Goal: Transaction & Acquisition: Purchase product/service

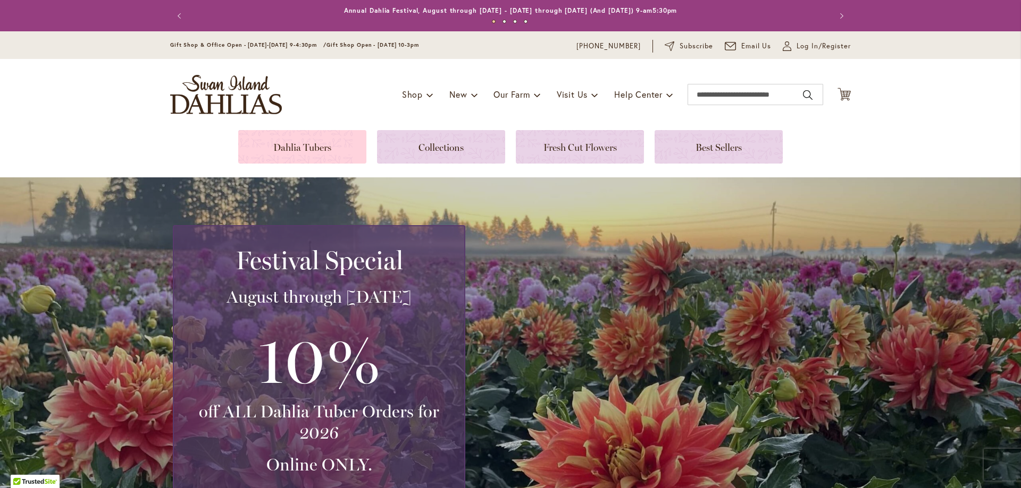
click at [318, 149] on link at bounding box center [302, 146] width 128 height 33
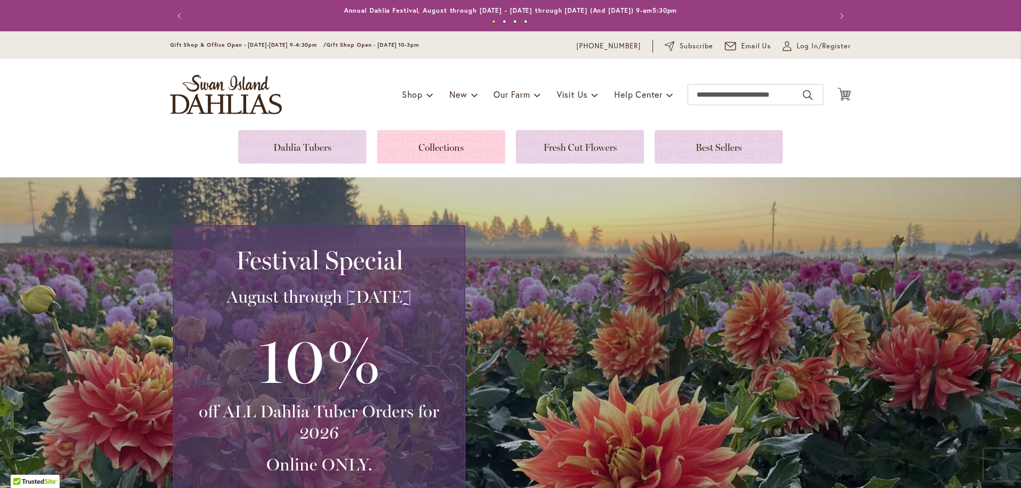
click at [447, 147] on link at bounding box center [441, 146] width 128 height 33
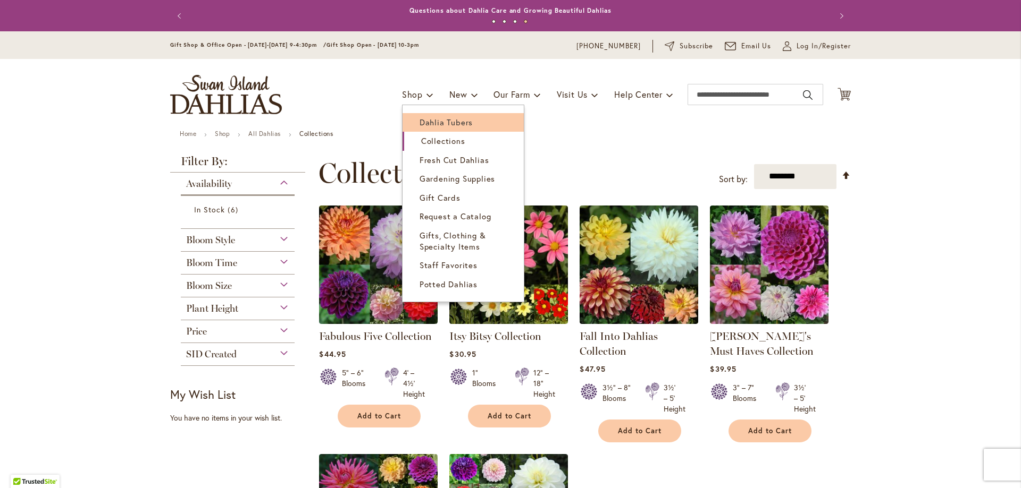
click at [424, 124] on span "Dahlia Tubers" at bounding box center [445, 122] width 53 height 11
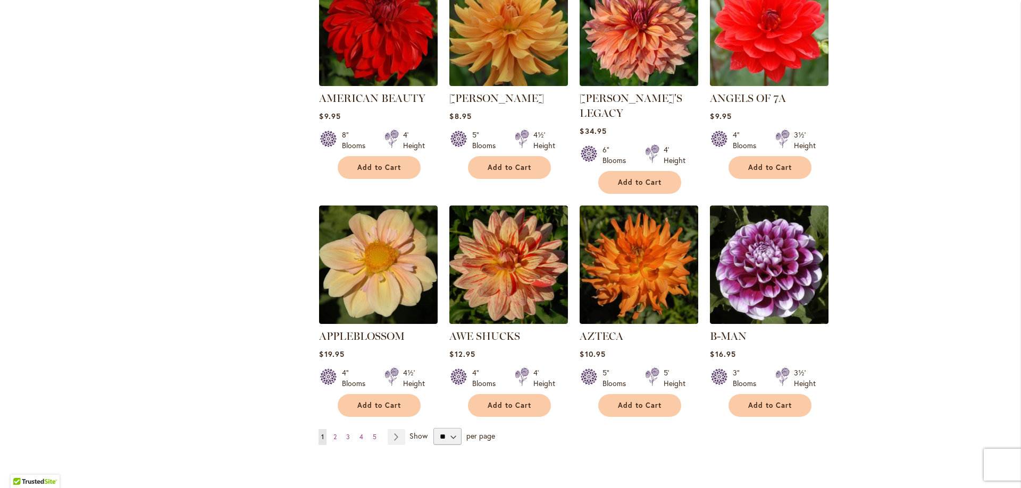
scroll to position [850, 0]
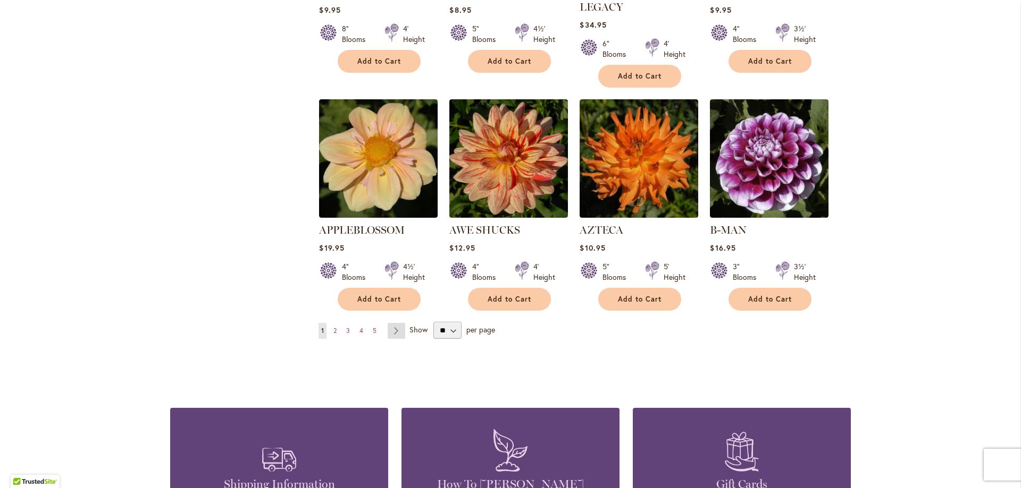
click at [392, 323] on link "Page Next" at bounding box center [396, 331] width 18 height 16
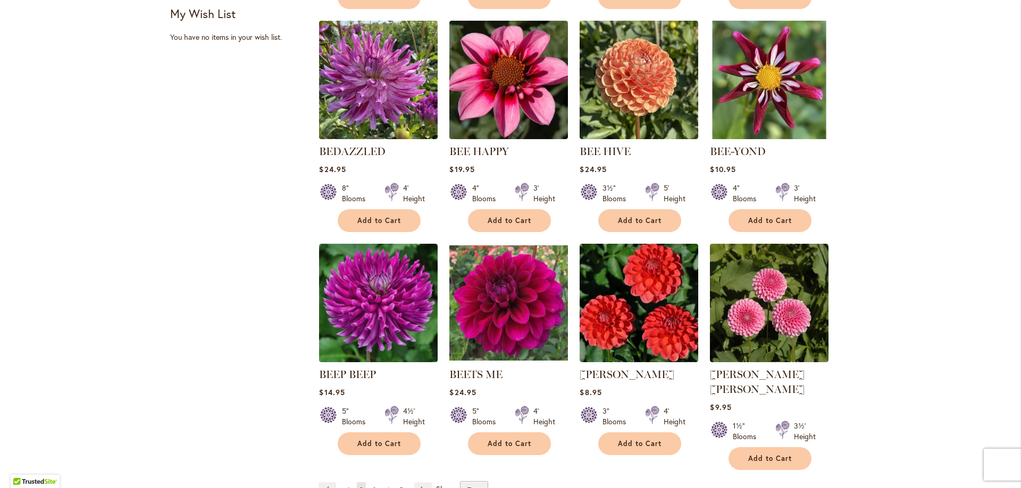
scroll to position [850, 0]
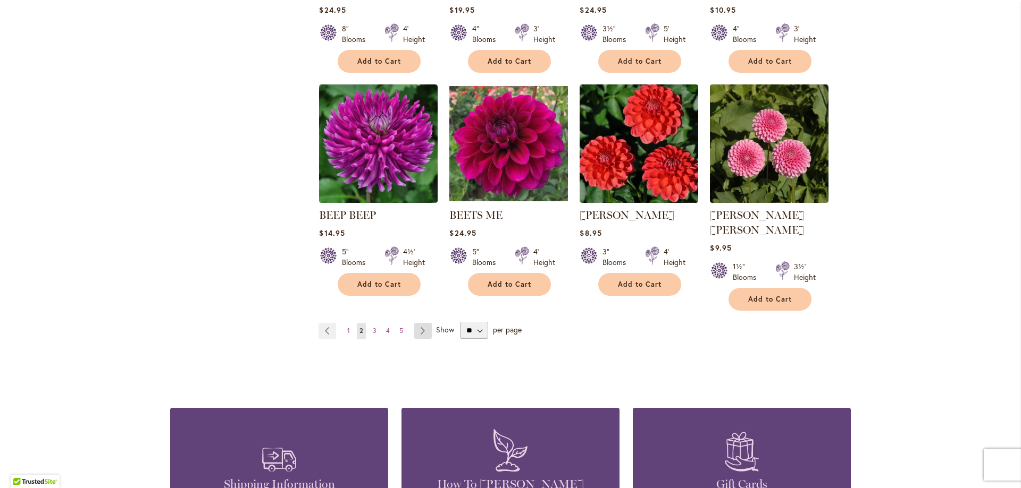
click at [414, 323] on link "Page Next" at bounding box center [423, 331] width 18 height 16
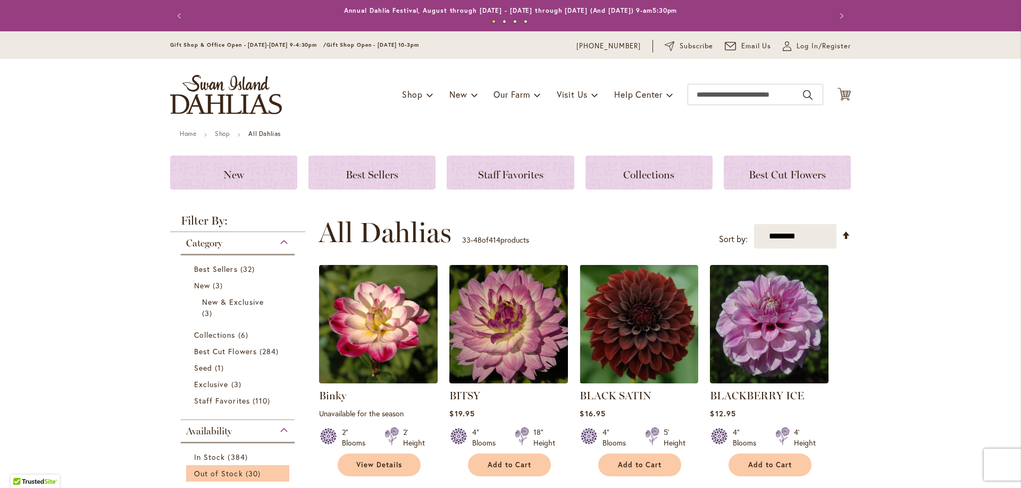
scroll to position [213, 0]
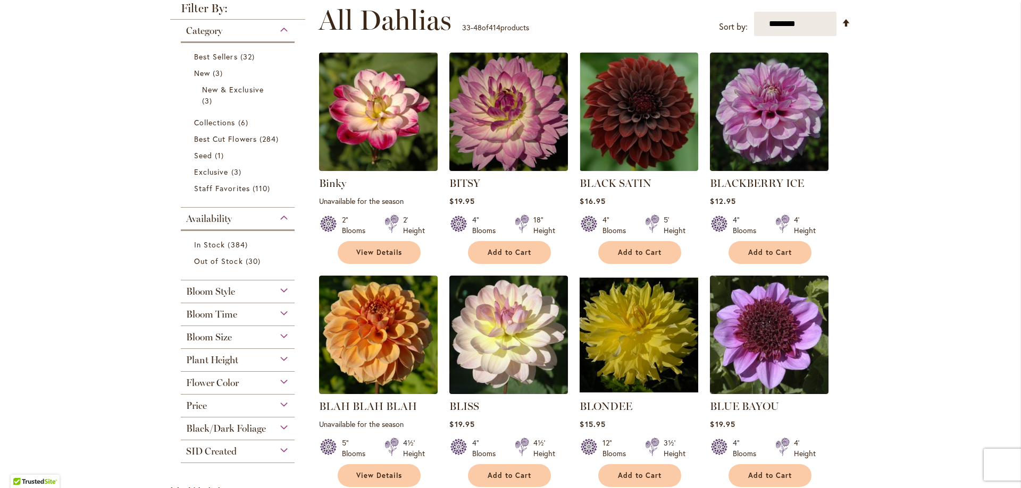
click at [235, 387] on div "Flower Color" at bounding box center [238, 380] width 114 height 17
click at [246, 405] on div "Pink" at bounding box center [245, 407] width 17 height 11
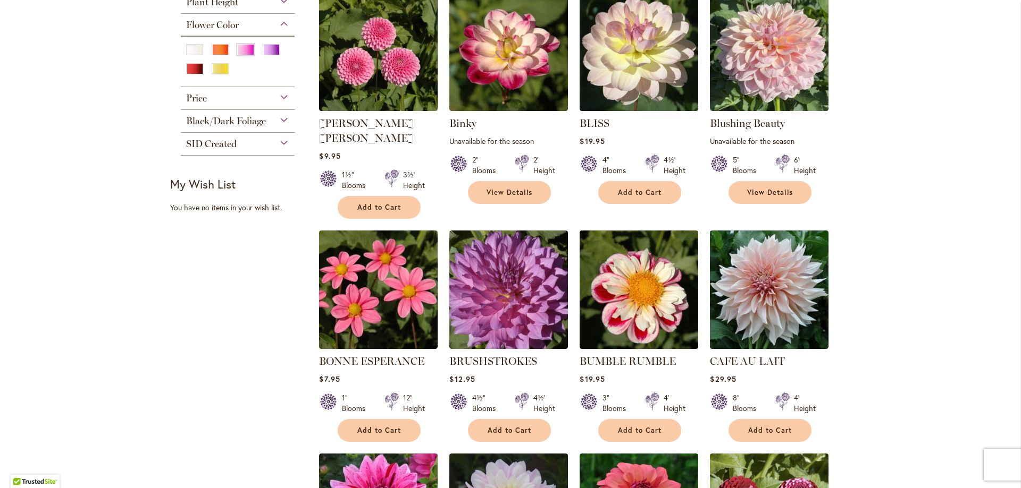
scroll to position [266, 0]
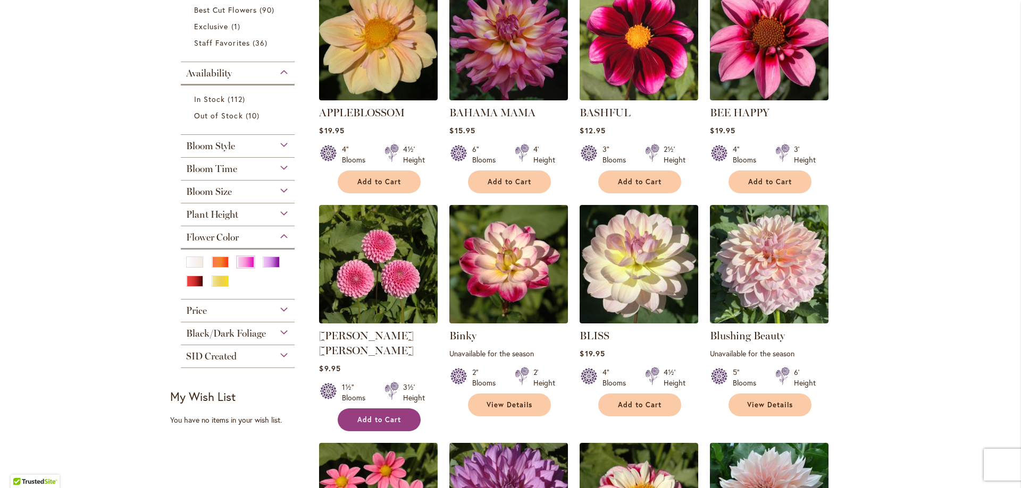
click at [381, 409] on button "Add to Cart" at bounding box center [379, 420] width 83 height 23
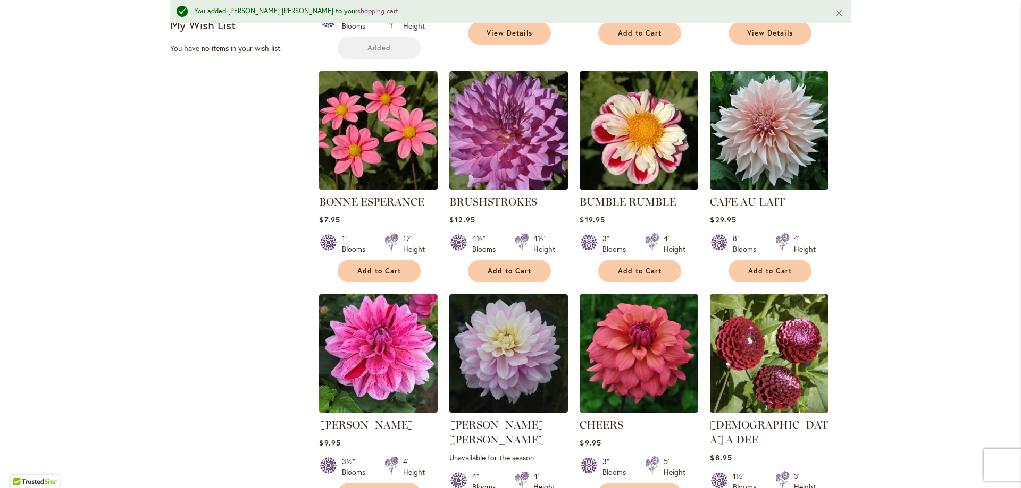
scroll to position [879, 0]
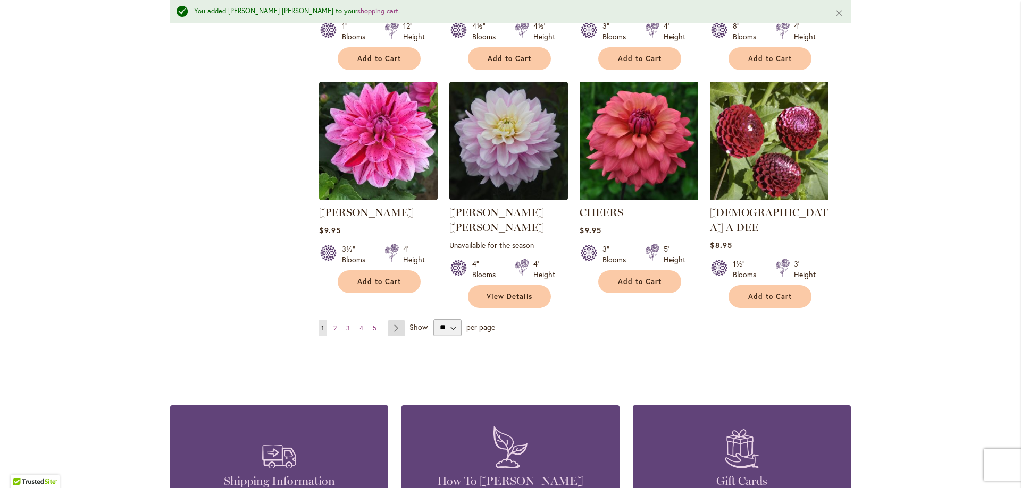
click at [393, 321] on link "Page Next" at bounding box center [396, 329] width 18 height 16
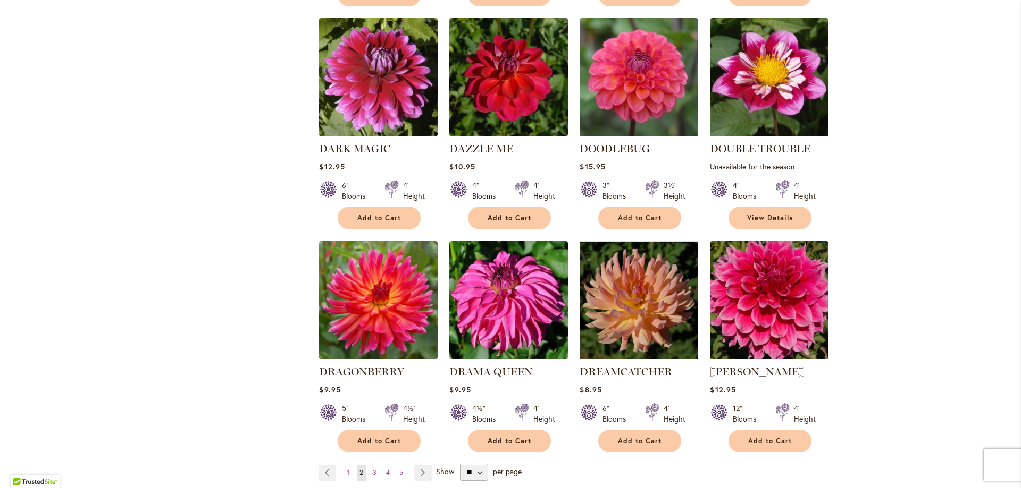
scroll to position [744, 0]
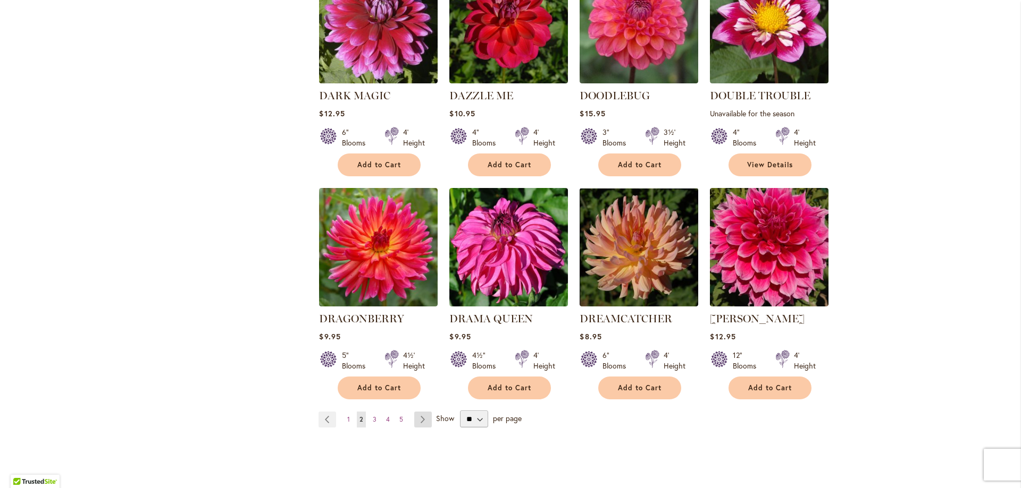
click at [419, 412] on link "Page Next" at bounding box center [423, 420] width 18 height 16
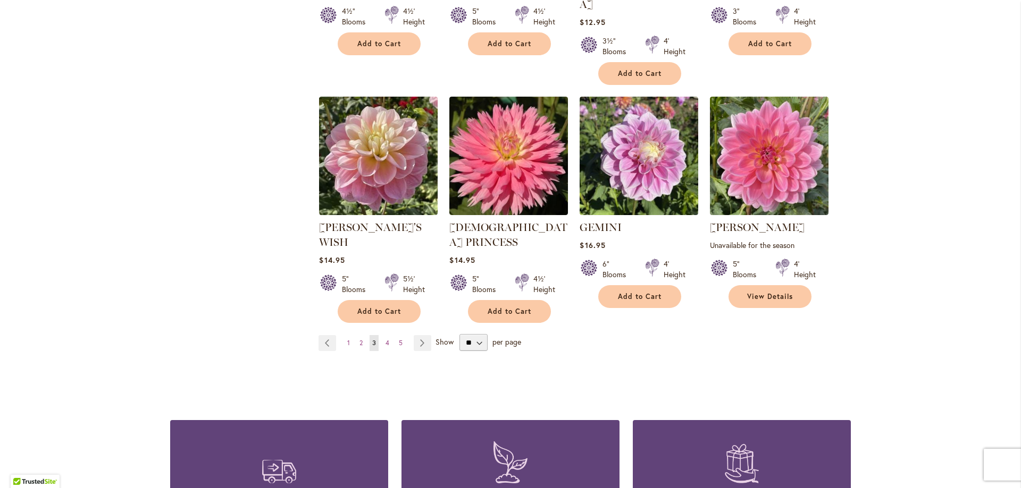
scroll to position [904, 0]
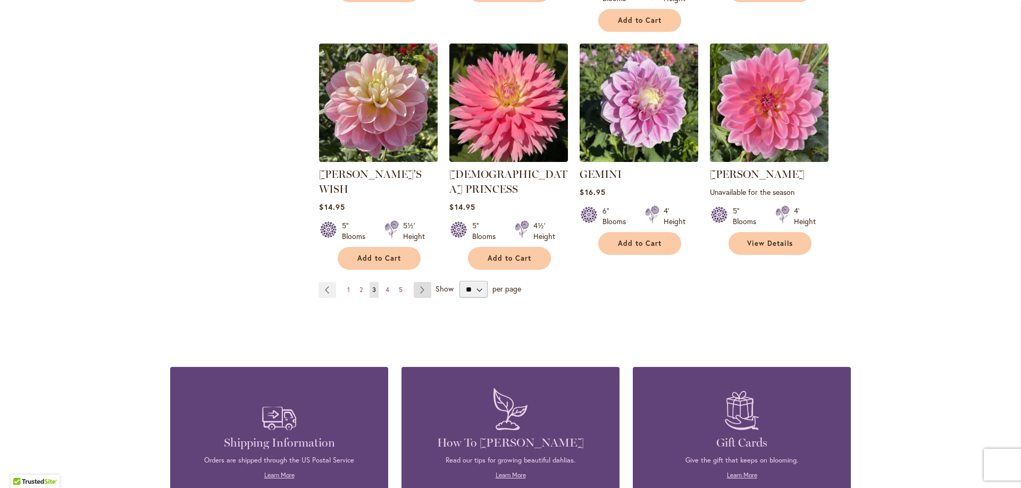
click at [418, 282] on link "Page Next" at bounding box center [423, 290] width 18 height 16
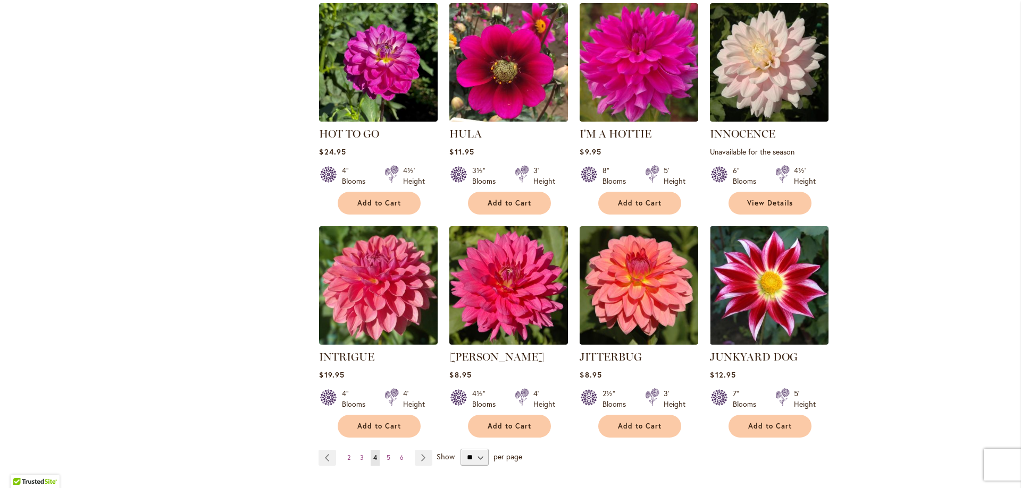
scroll to position [850, 0]
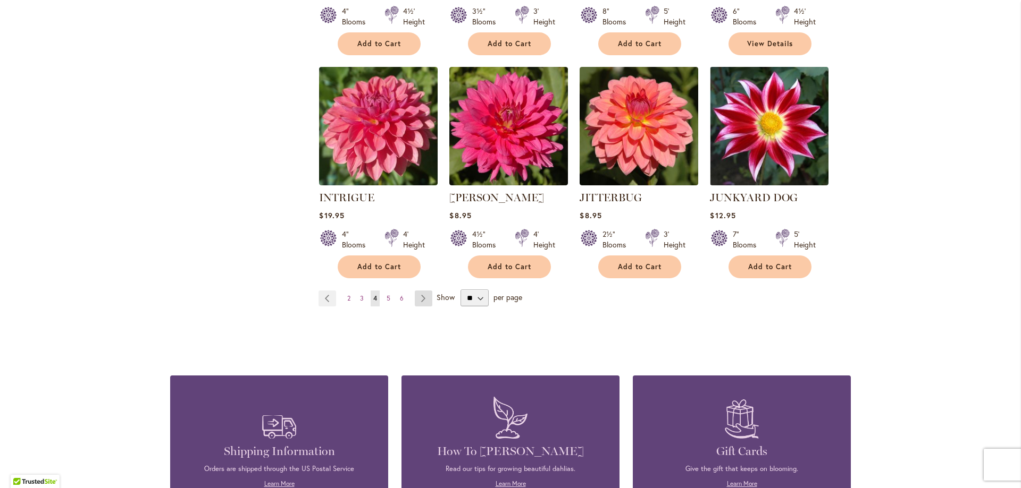
click at [415, 297] on link "Page Next" at bounding box center [424, 299] width 18 height 16
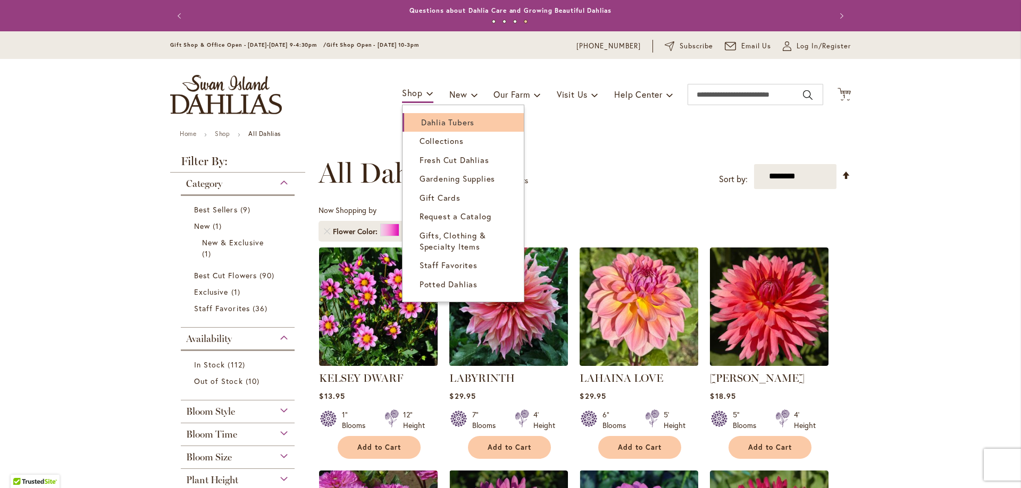
click at [428, 114] on link "Dahlia Tubers" at bounding box center [462, 122] width 121 height 19
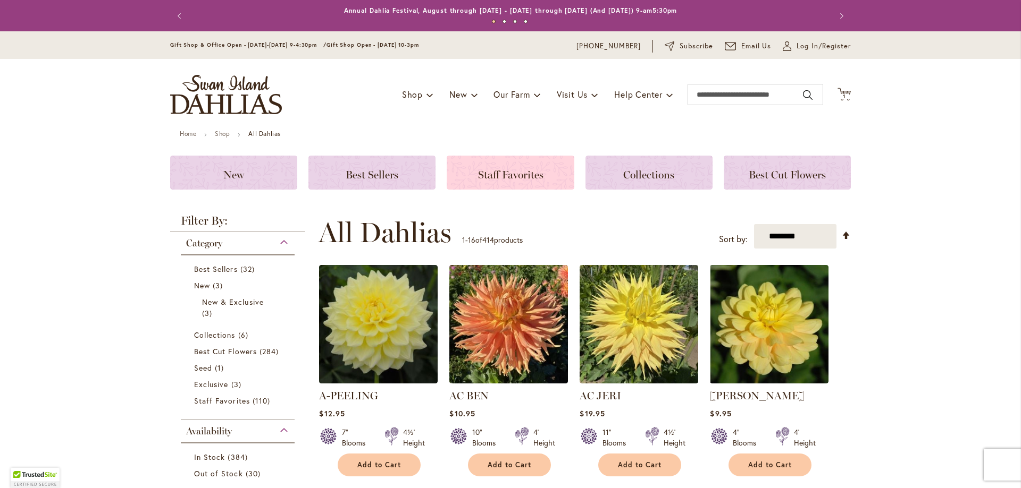
click at [502, 170] on span "Staff Favorites" at bounding box center [510, 174] width 65 height 13
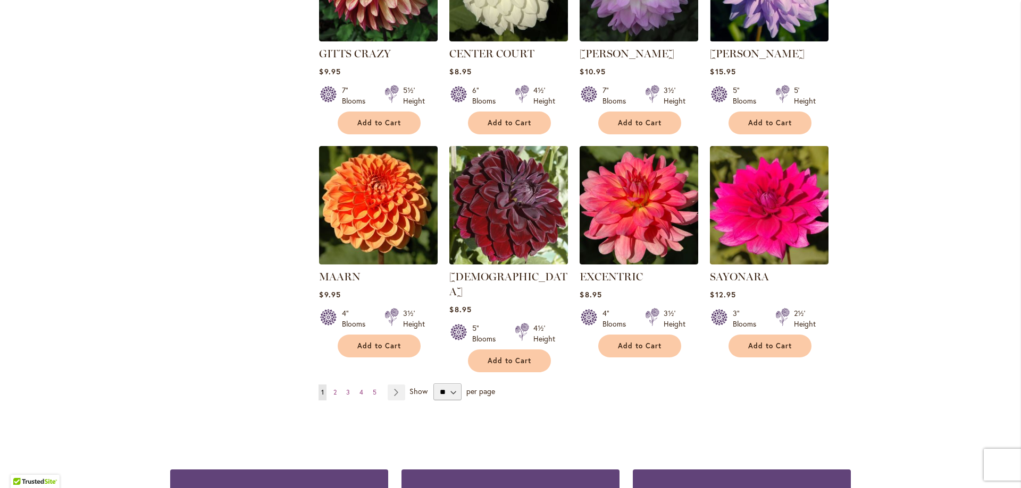
scroll to position [904, 0]
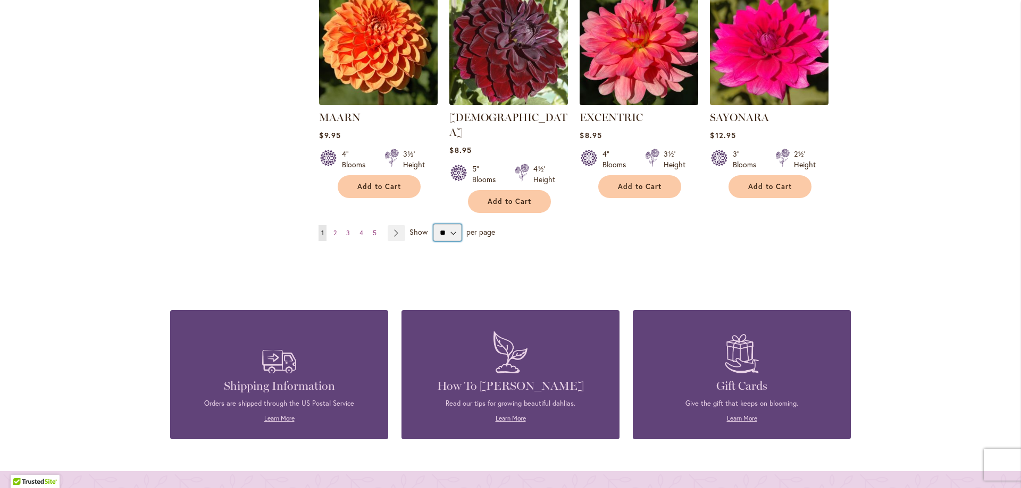
click at [454, 224] on select "** ** ** **" at bounding box center [447, 232] width 28 height 17
select select "**"
click at [433, 224] on select "** ** ** **" at bounding box center [447, 232] width 28 height 17
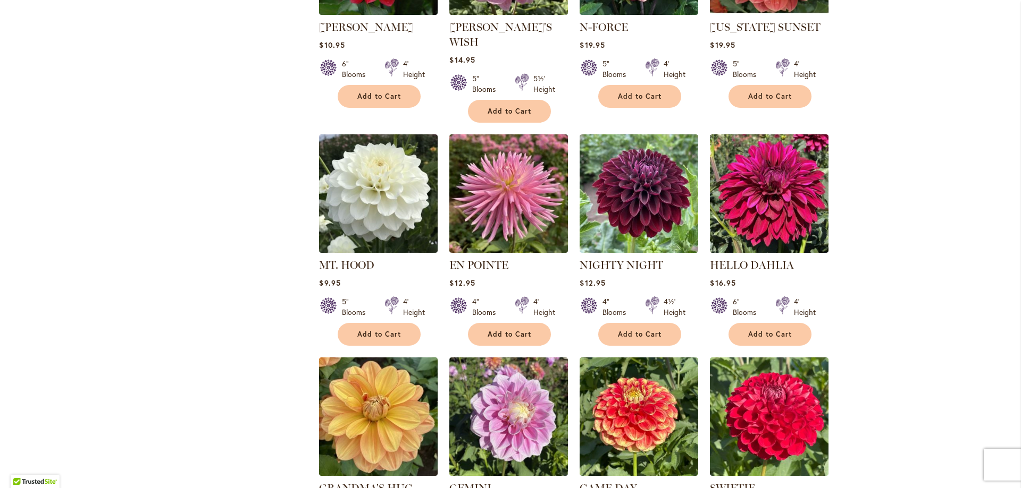
scroll to position [3513, 0]
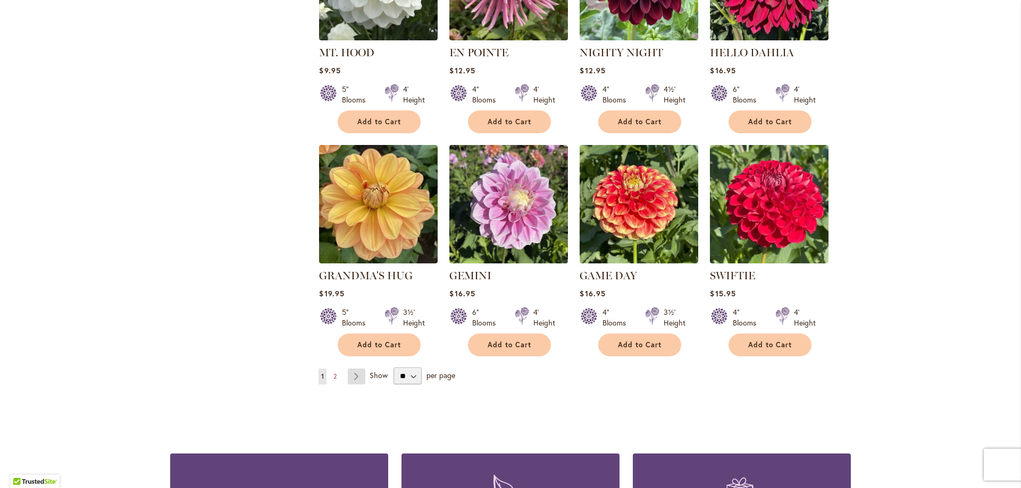
click at [359, 369] on link "Page Next" at bounding box center [357, 377] width 18 height 16
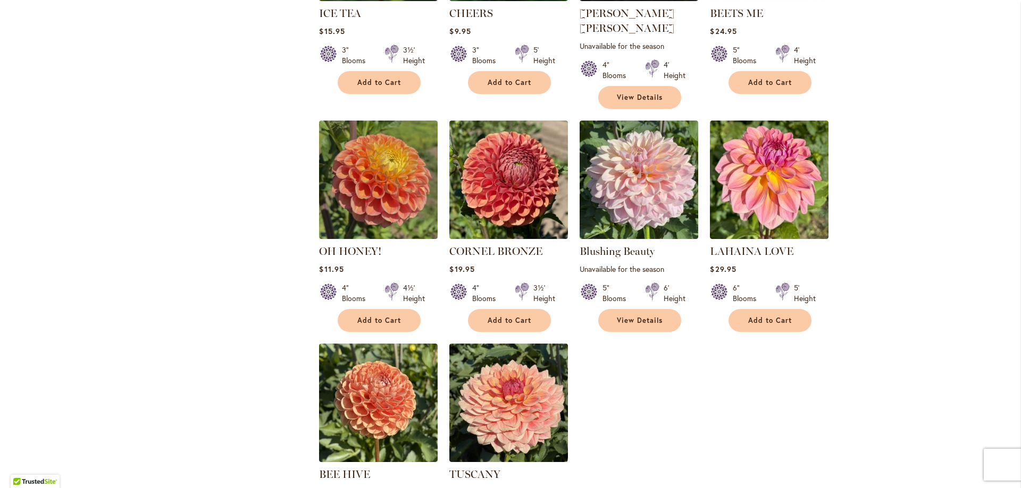
scroll to position [2445, 0]
